Goal: Browse casually

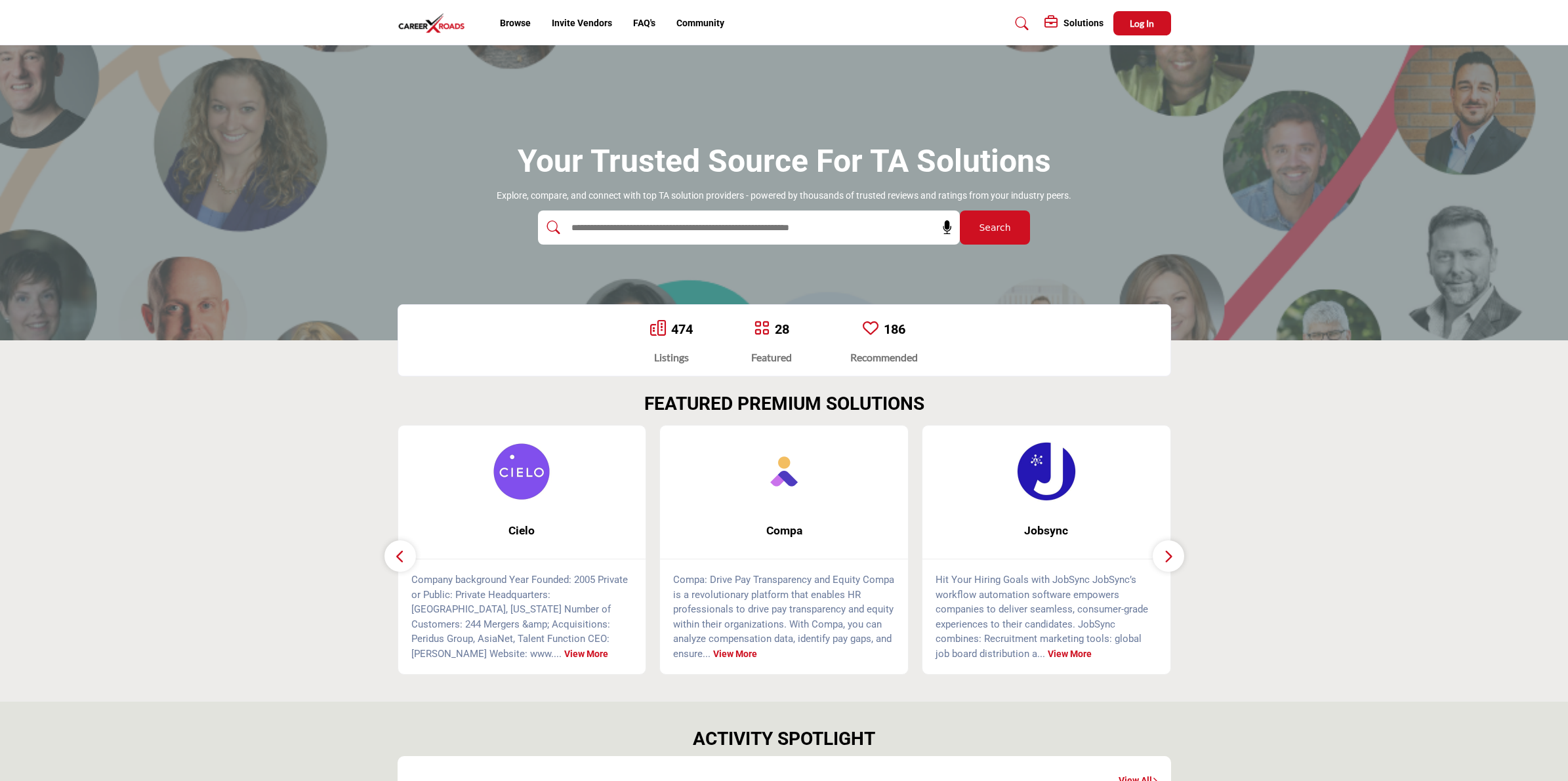
click at [43, 554] on section "FEATURED PREMIUM SOLUTIONS" at bounding box center [784, 533] width 1568 height 335
click at [1386, 107] on div "Your Trusted Source for TA Solutions Explore, compare, and connect with top TA …" at bounding box center [784, 192] width 1568 height 295
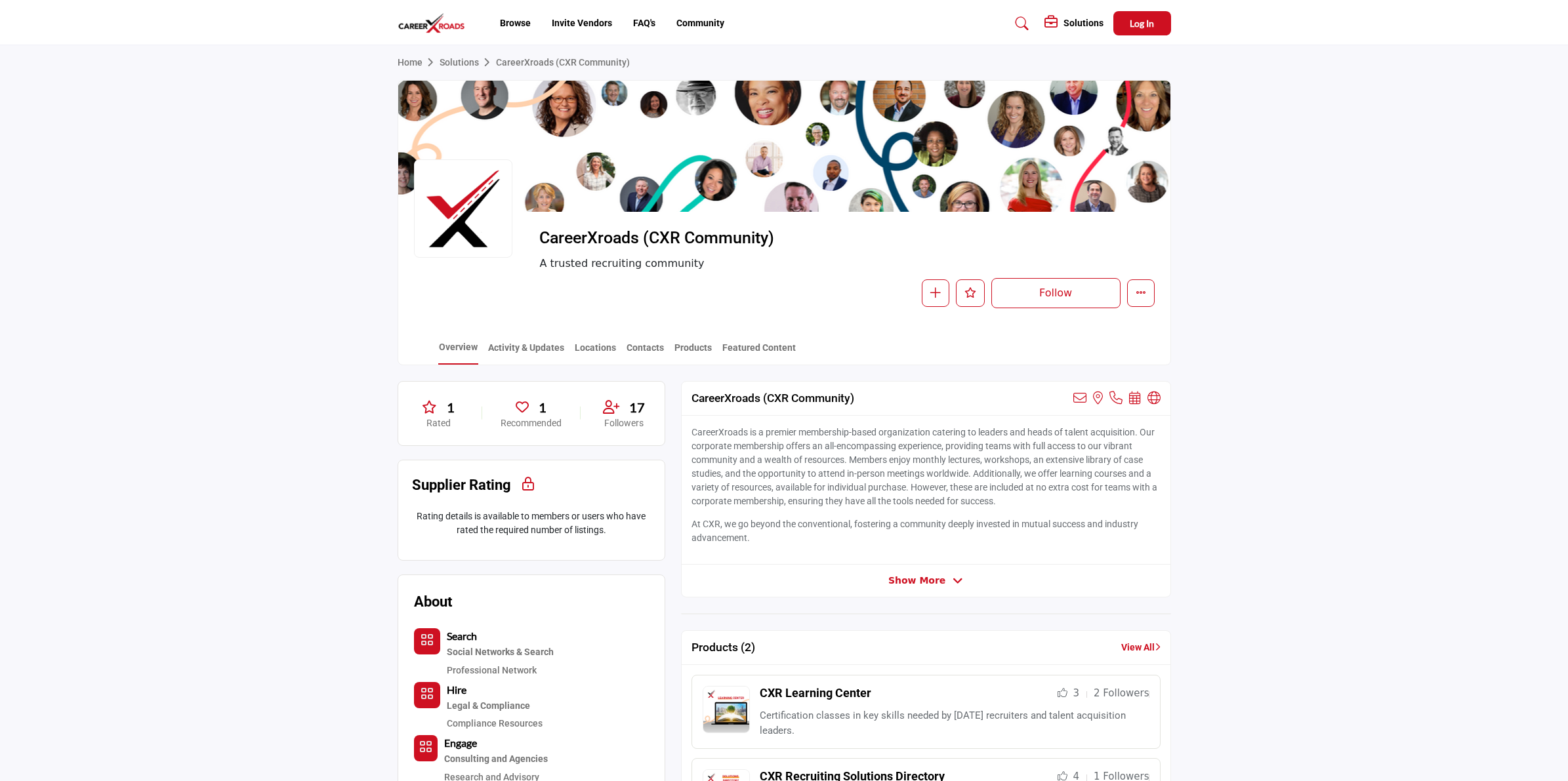
scroll to position [246, 0]
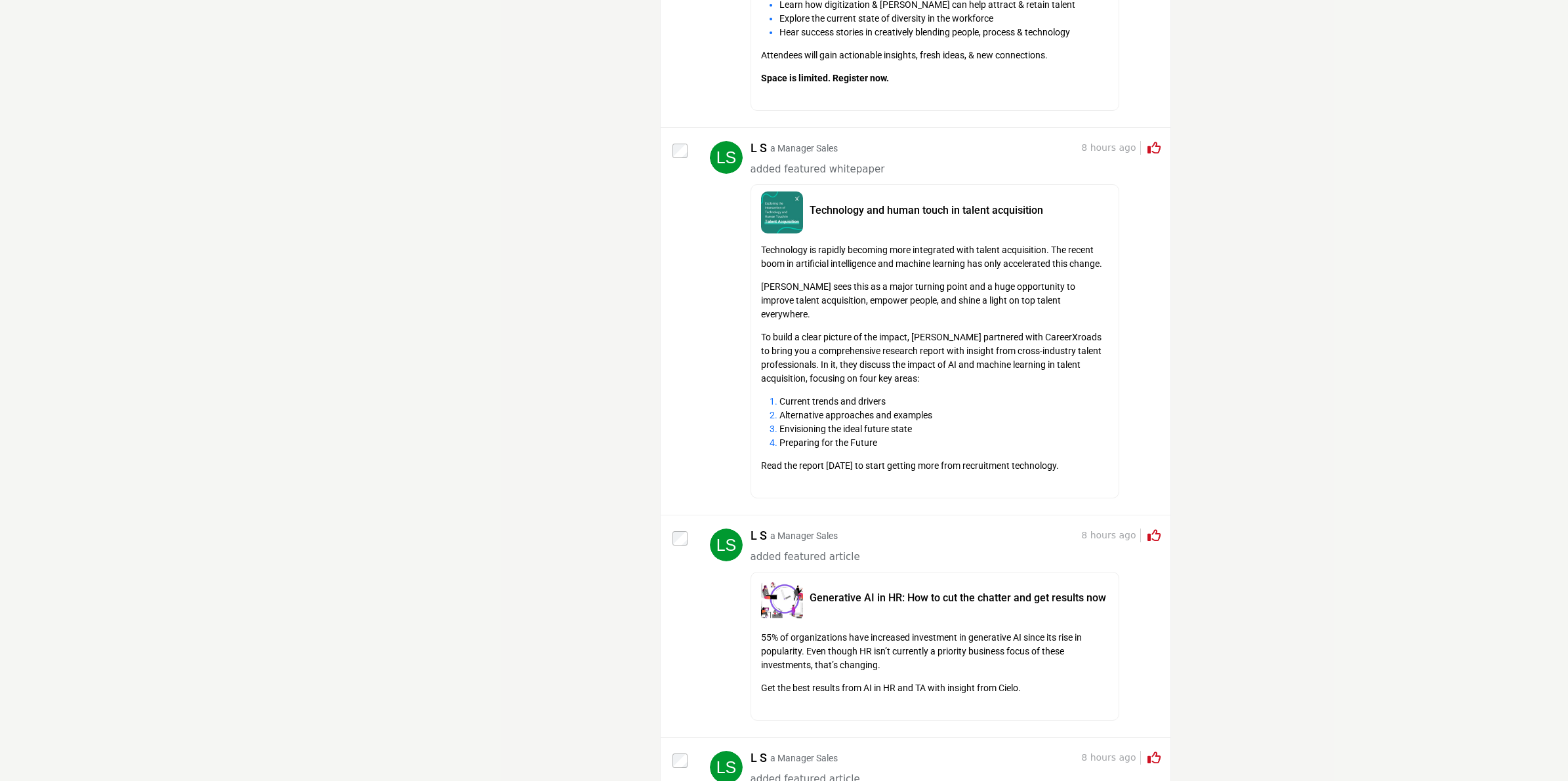
scroll to position [8524, 0]
